Goal: Check status: Check status

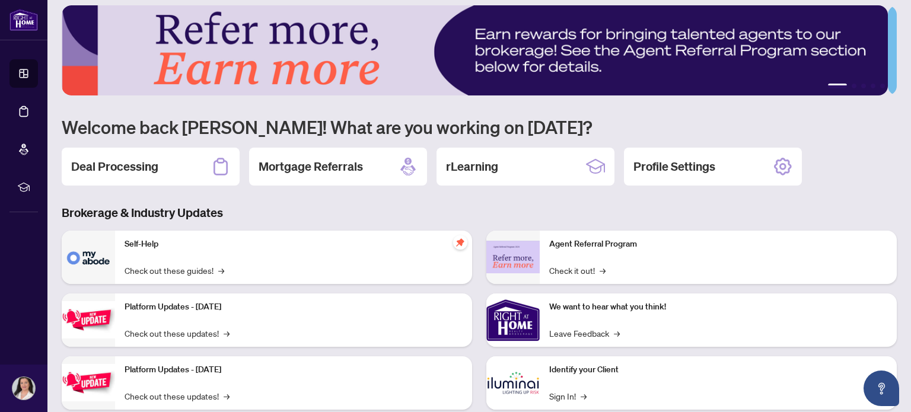
scroll to position [4, 0]
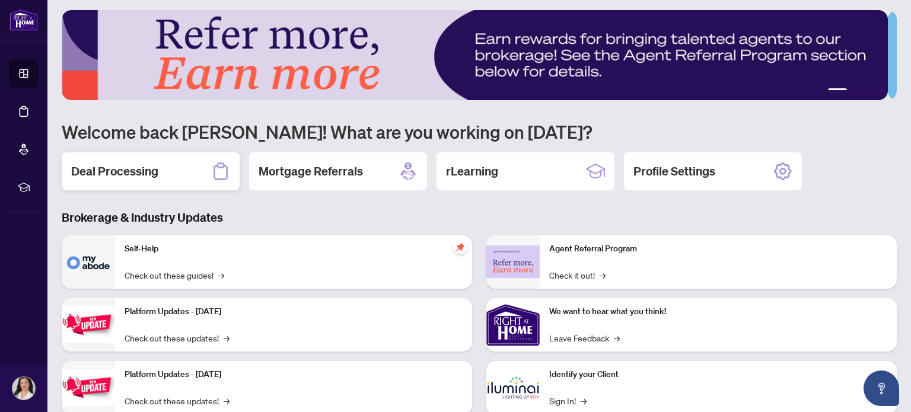
click at [168, 165] on div "Deal Processing" at bounding box center [151, 171] width 178 height 38
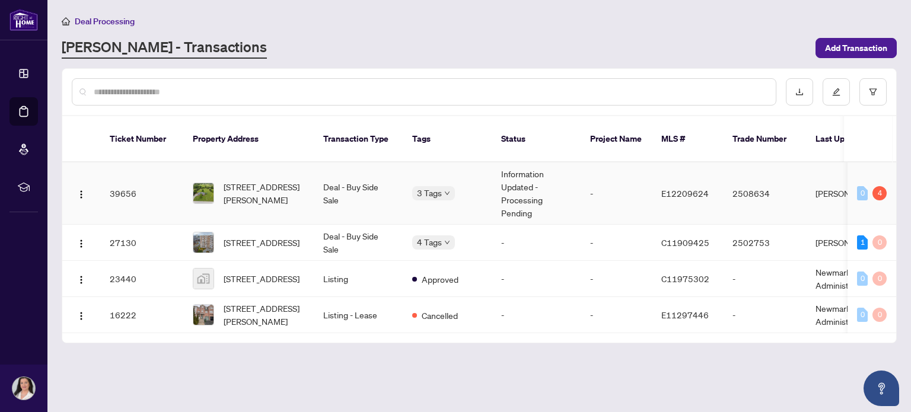
click at [508, 168] on td "Information Updated - Processing Pending" at bounding box center [536, 194] width 89 height 62
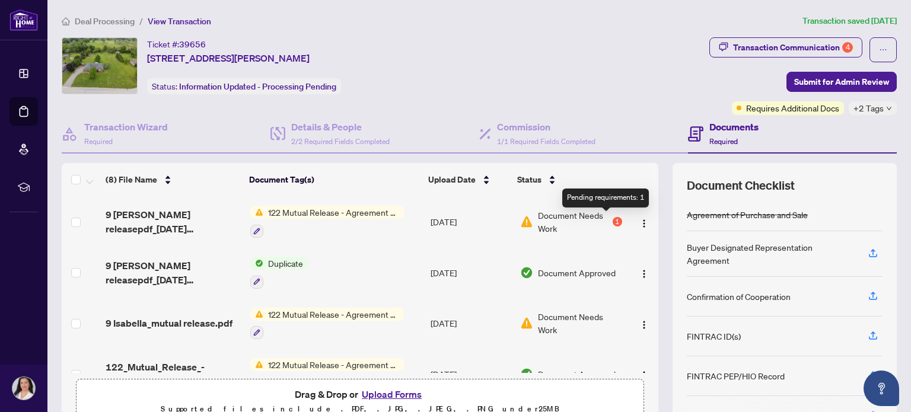
click at [613, 220] on div "1" at bounding box center [617, 221] width 9 height 9
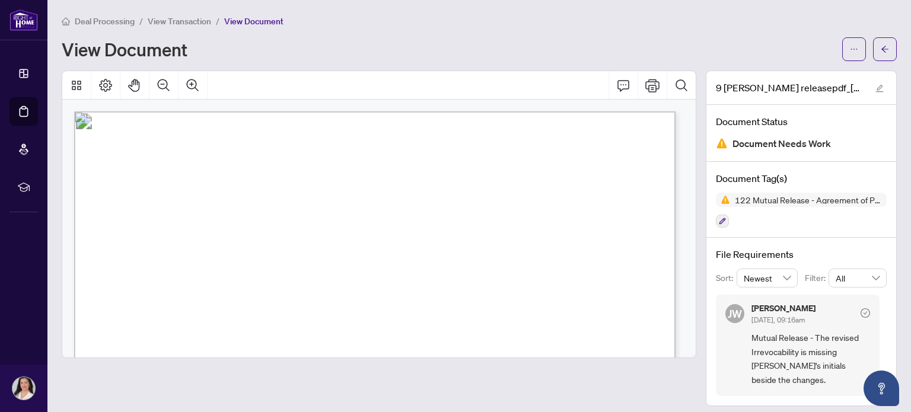
click at [173, 20] on span "View Transaction" at bounding box center [179, 21] width 63 height 11
